Goal: Task Accomplishment & Management: Use online tool/utility

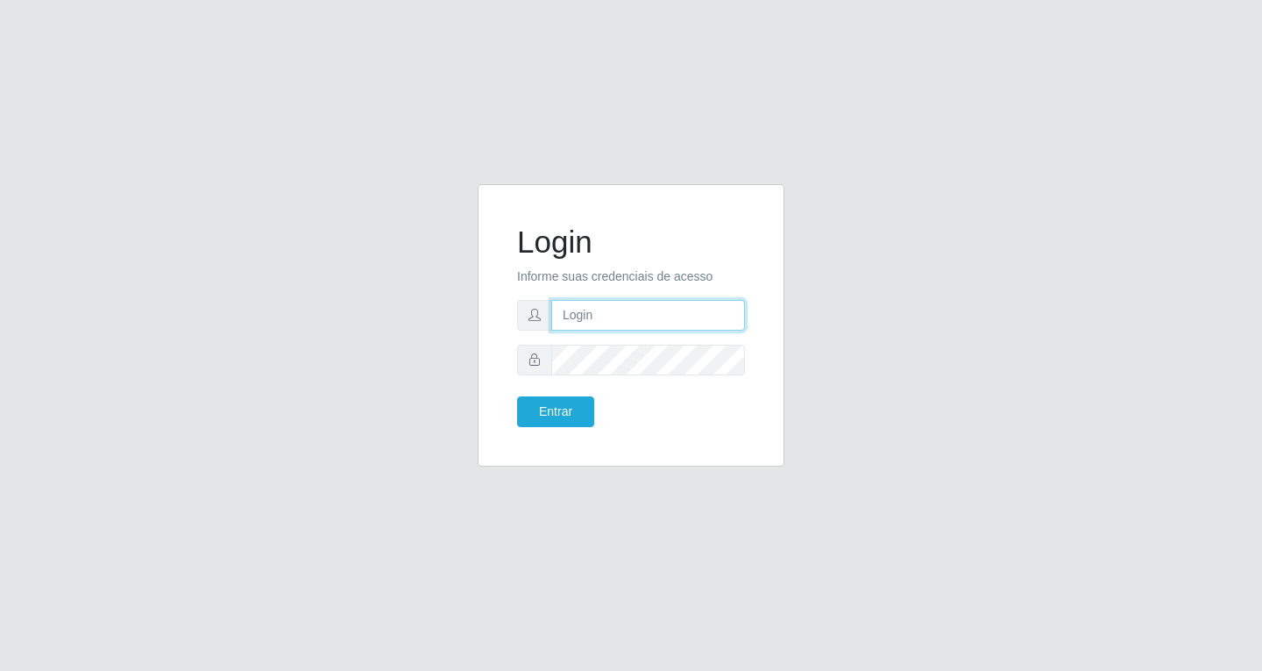
click at [566, 313] on input "text" at bounding box center [648, 315] width 194 height 31
type input "[EMAIL_ADDRESS][DOMAIN_NAME]"
click at [517, 396] on button "Entrar" at bounding box center [555, 411] width 77 height 31
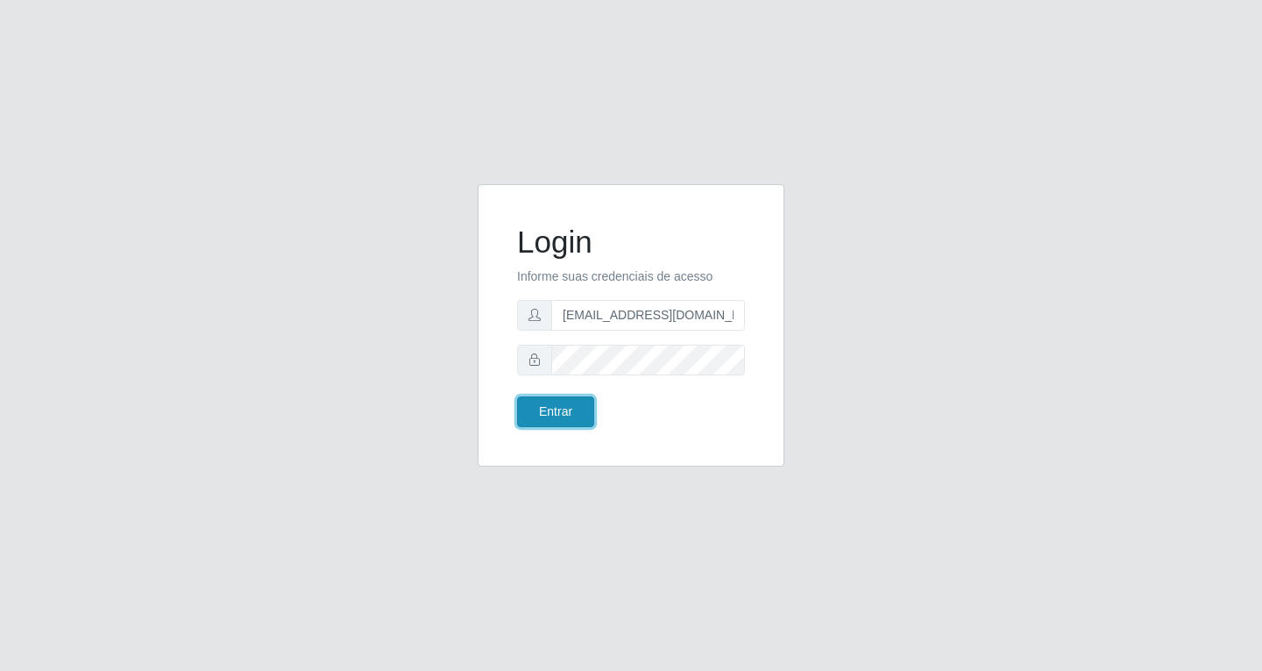
click at [551, 410] on button "Entrar" at bounding box center [555, 411] width 77 height 31
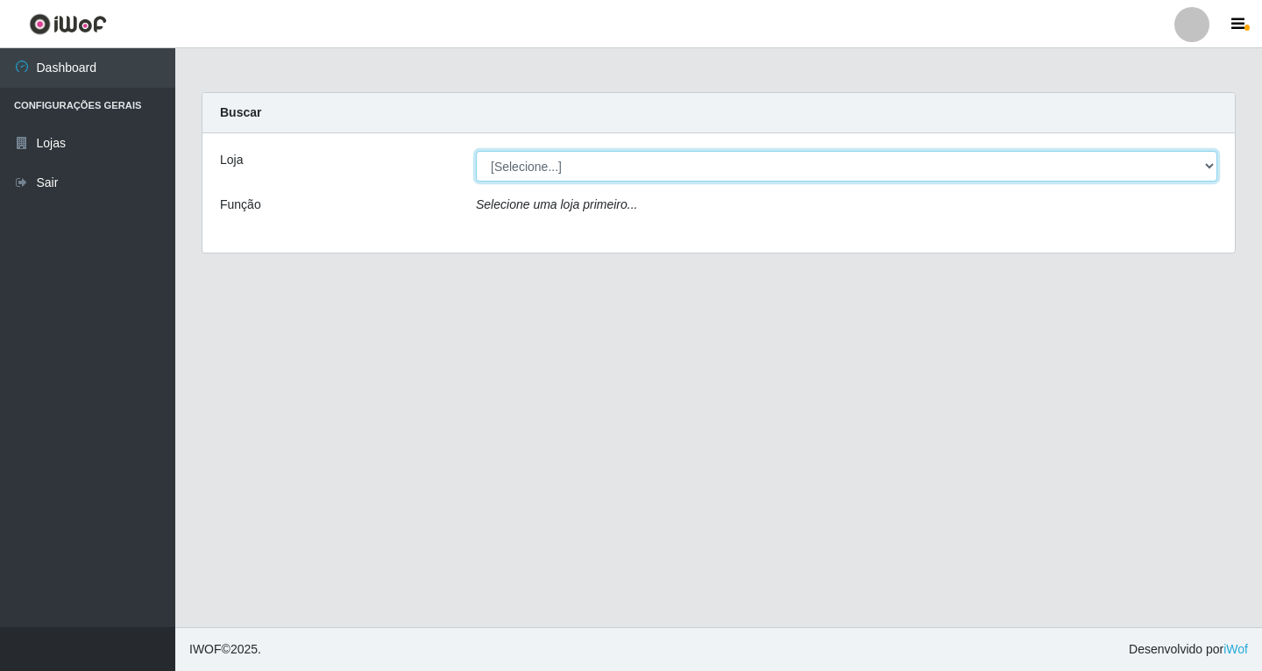
click at [692, 160] on select "[Selecione...] SuperFácil Atacado - [GEOGRAPHIC_DATA]" at bounding box center [847, 166] width 742 height 31
select select "503"
click at [476, 151] on select "[Selecione...] SuperFácil Atacado - [GEOGRAPHIC_DATA]" at bounding box center [847, 166] width 742 height 31
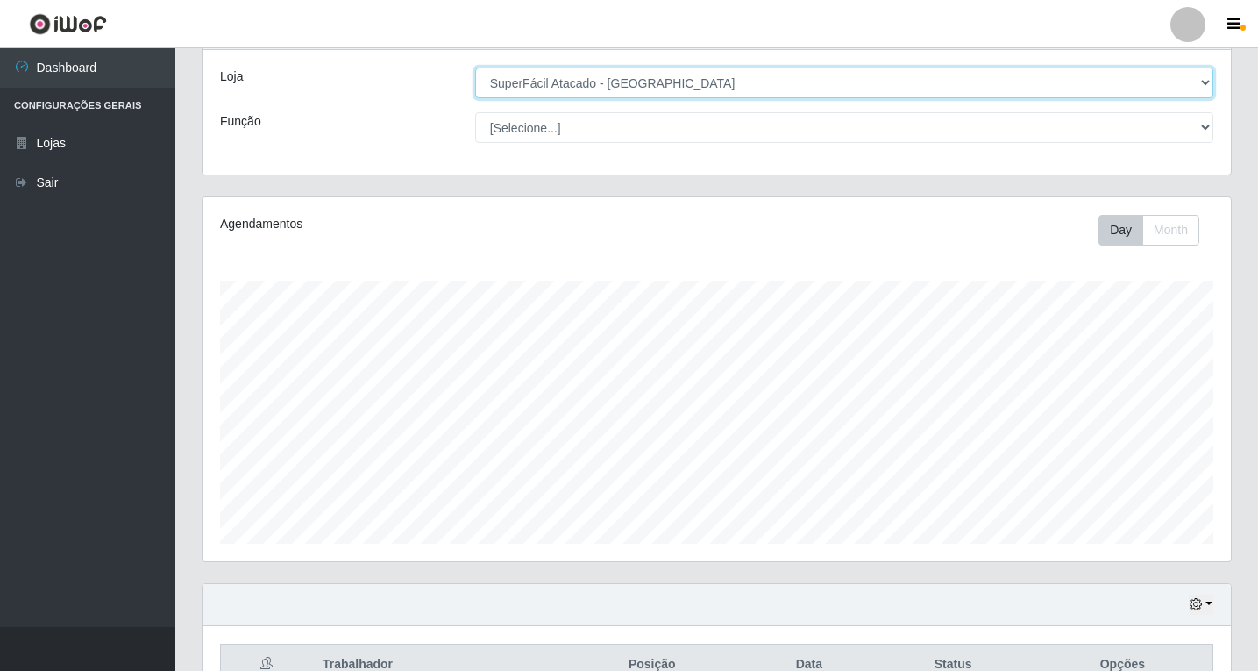
scroll to position [181, 0]
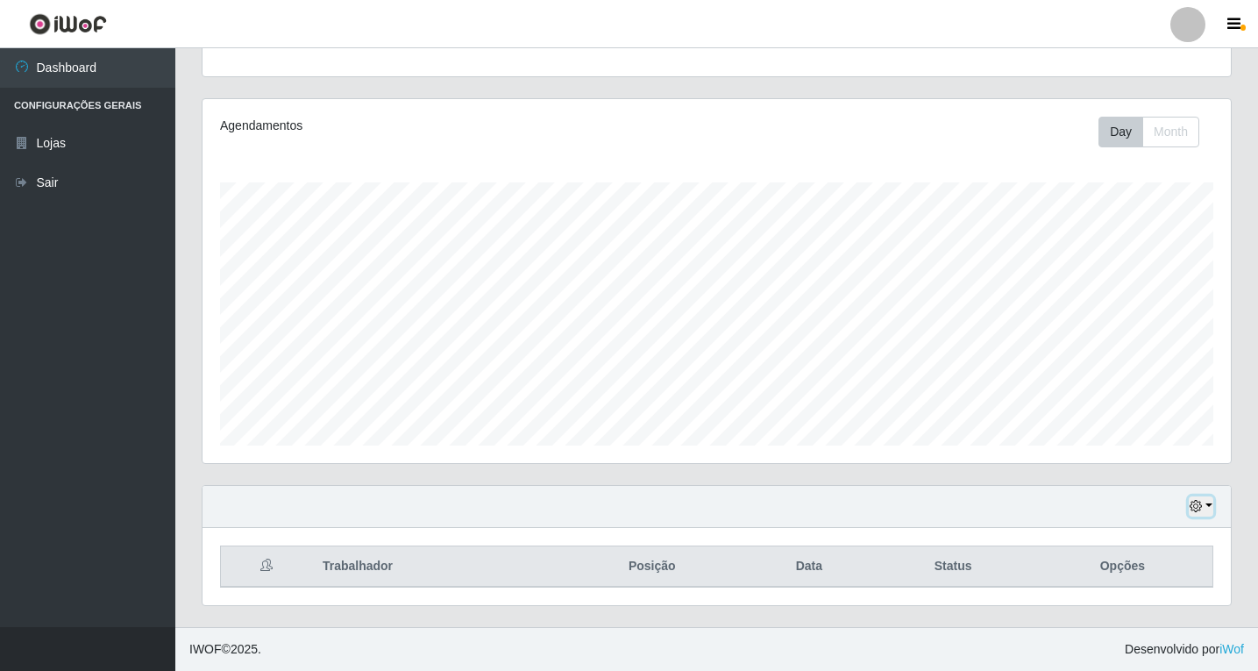
click at [1207, 499] on button "button" at bounding box center [1201, 506] width 25 height 20
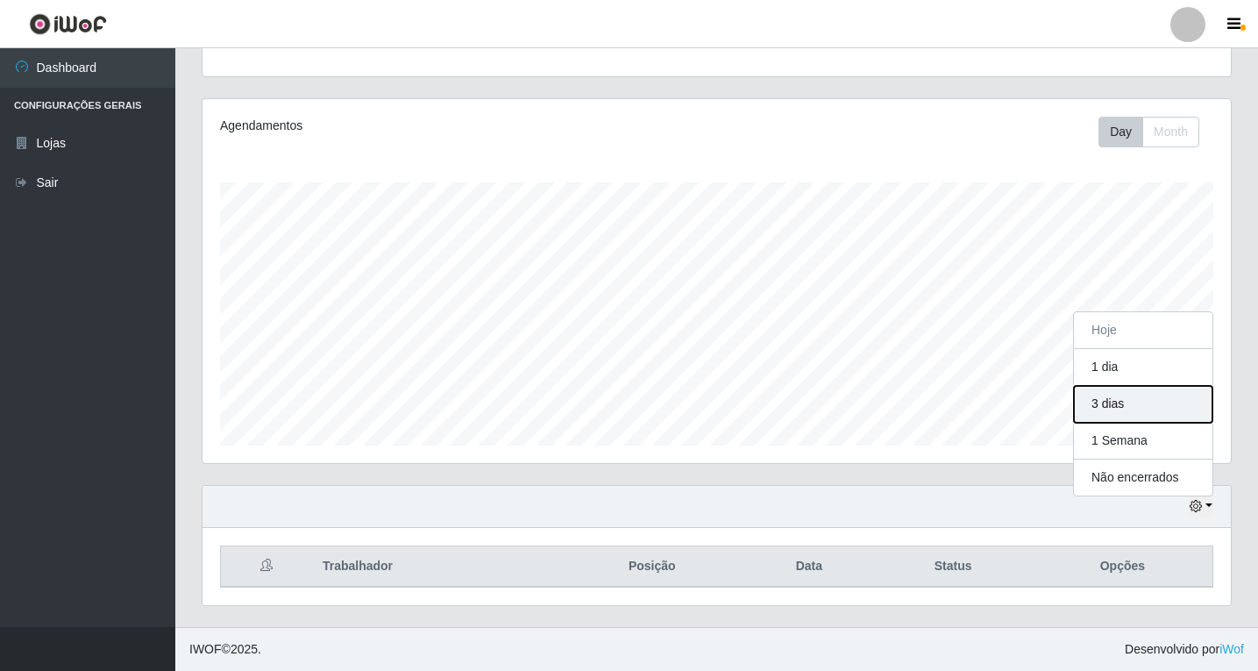
click at [1112, 406] on button "3 dias" at bounding box center [1143, 404] width 139 height 37
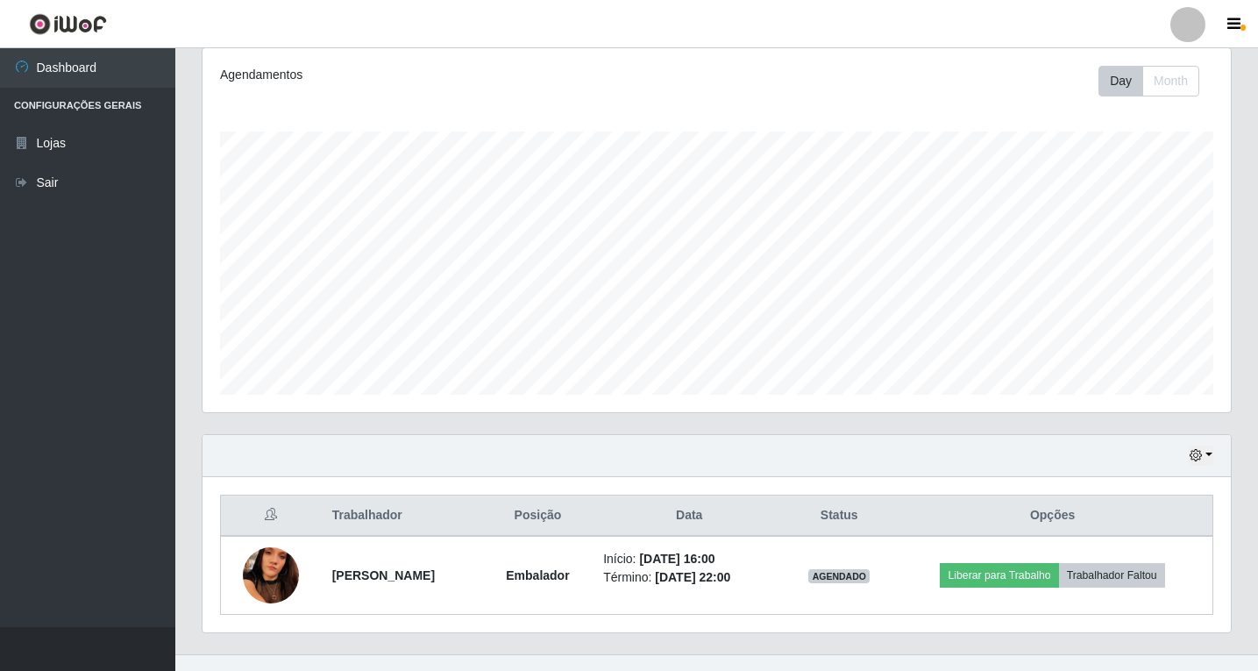
scroll to position [259, 0]
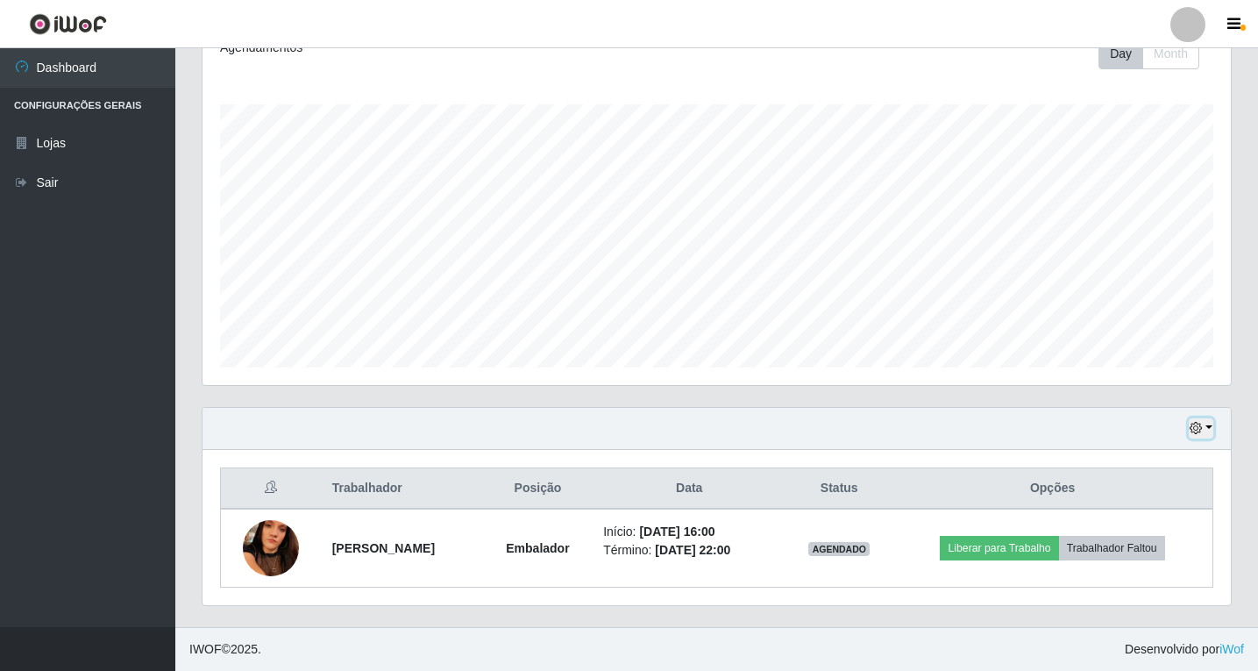
click at [1197, 429] on icon "button" at bounding box center [1196, 428] width 12 height 12
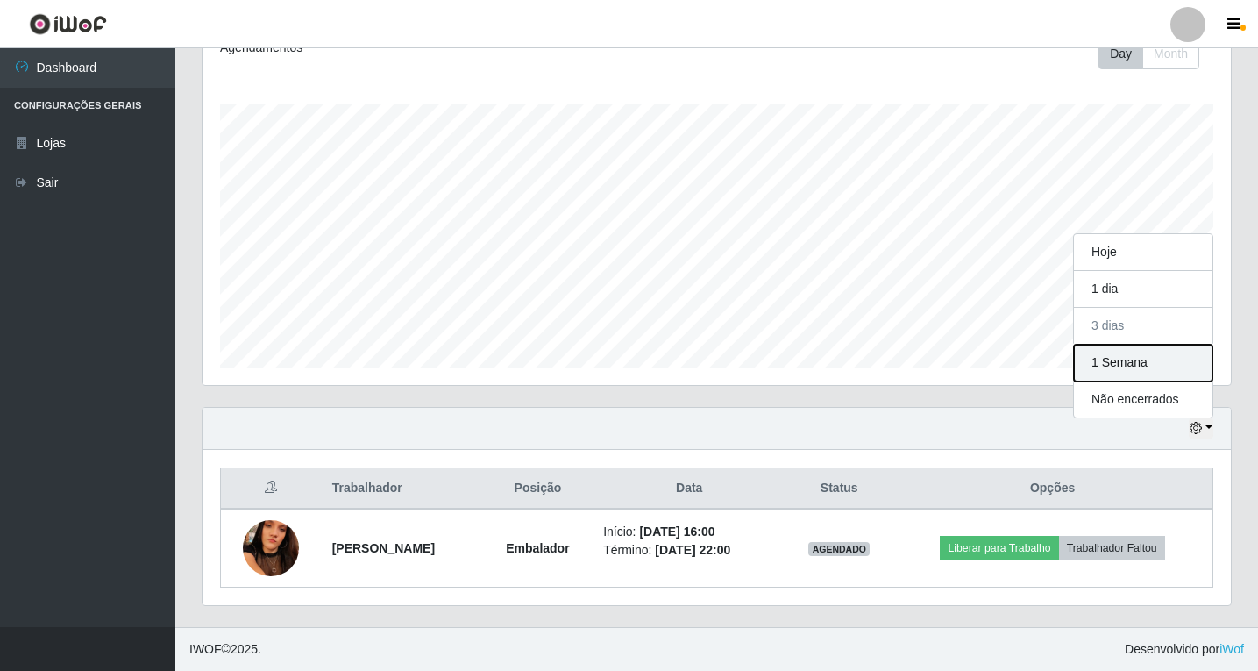
click at [1106, 361] on button "1 Semana" at bounding box center [1143, 363] width 139 height 37
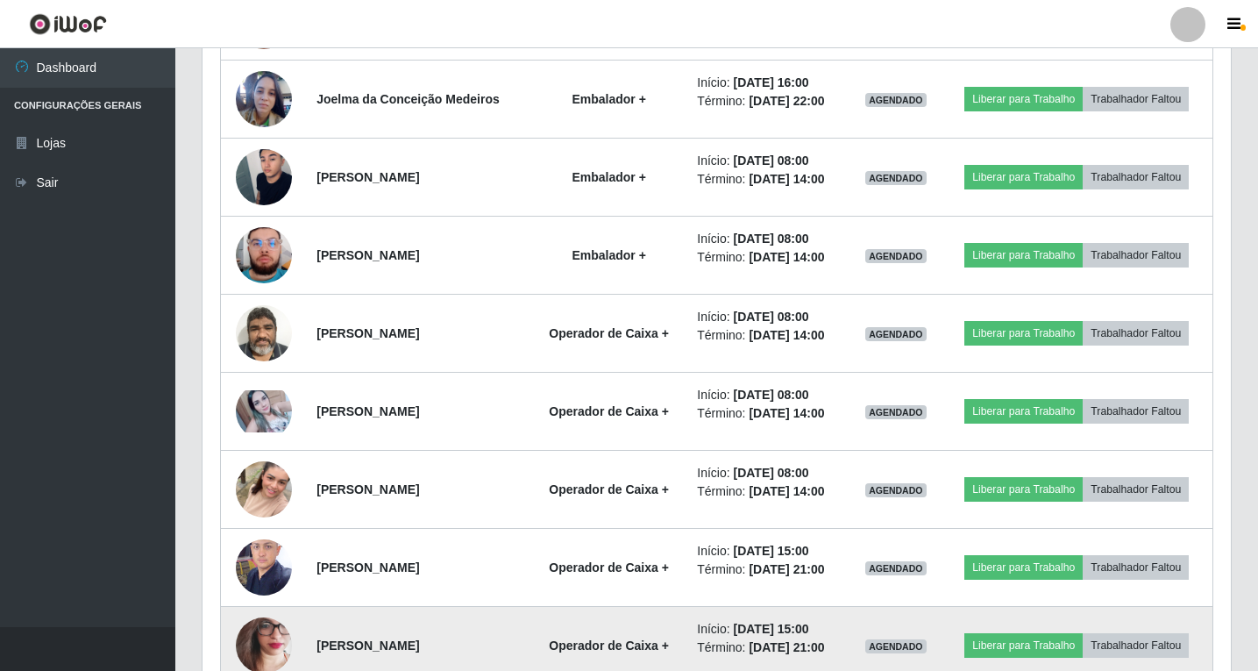
scroll to position [1323, 0]
